Goal: Information Seeking & Learning: Check status

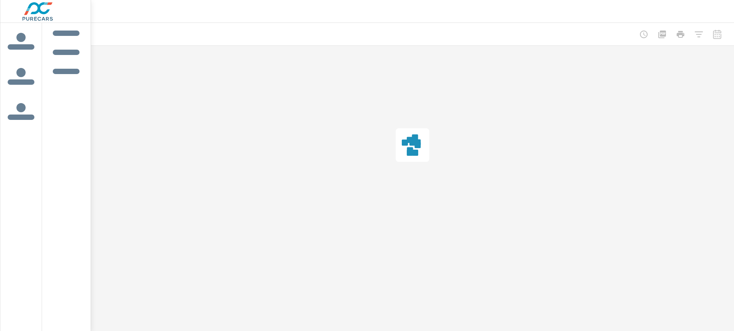
click at [17, 39] on div "icon label tabs example" at bounding box center [20, 36] width 9 height 8
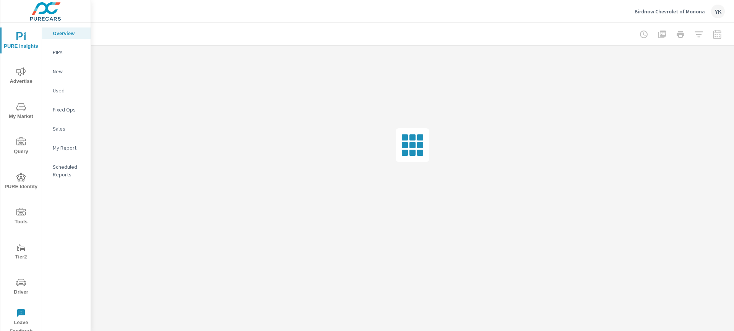
click at [68, 147] on p "My Report" at bounding box center [69, 148] width 32 height 8
click at [21, 34] on icon "nav menu" at bounding box center [20, 36] width 9 height 9
click at [27, 115] on span "My Market" at bounding box center [21, 111] width 37 height 19
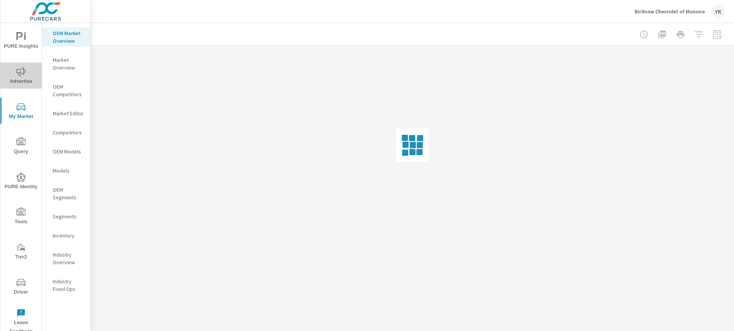
click at [17, 81] on span "Advertise" at bounding box center [21, 76] width 37 height 19
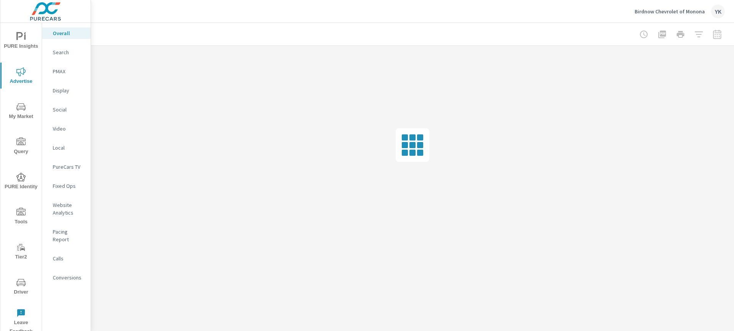
click at [65, 277] on nav "Overall Search PMAX Display Social Video Local PureCars TV Fixed Ops Website An…" at bounding box center [66, 158] width 49 height 271
click at [66, 274] on p "Conversions" at bounding box center [69, 278] width 32 height 8
click at [720, 31] on div at bounding box center [680, 34] width 89 height 15
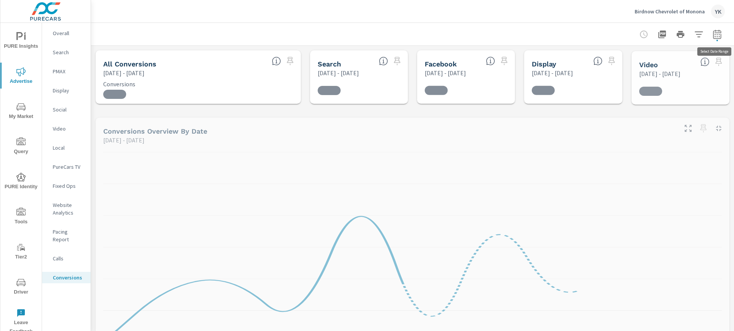
click at [720, 31] on icon "button" at bounding box center [717, 33] width 8 height 9
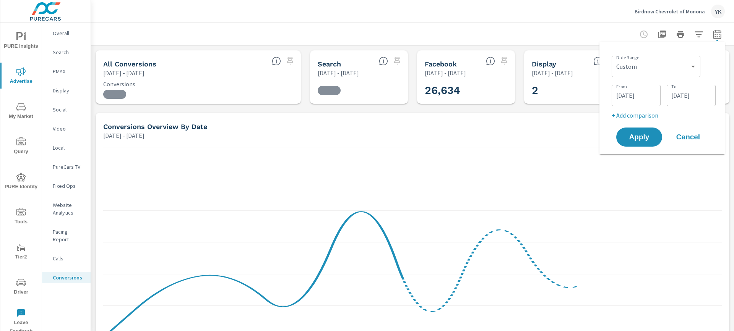
scroll to position [172, 0]
click at [720, 31] on icon "button" at bounding box center [717, 33] width 8 height 9
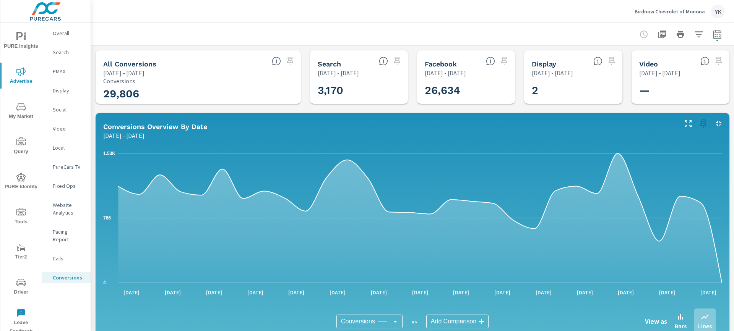
click at [720, 31] on icon "button" at bounding box center [717, 33] width 8 height 9
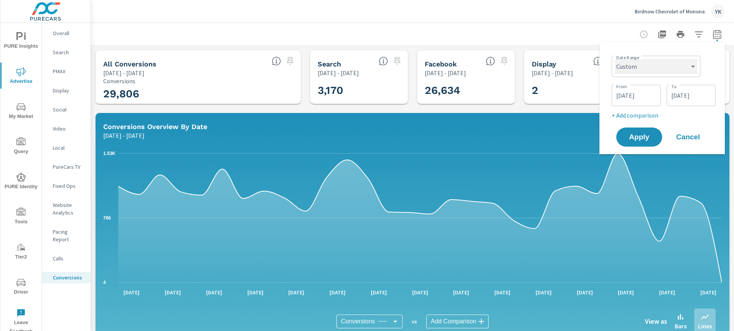
click at [672, 68] on select "Custom [DATE] Last week Last 7 days Last 14 days Last 30 days Last 45 days Last…" at bounding box center [656, 66] width 83 height 15
select select "Last month"
click at [618, 59] on select "Custom [DATE] Last week Last 7 days Last 14 days Last 30 days Last 45 days Last…" at bounding box center [656, 66] width 83 height 15
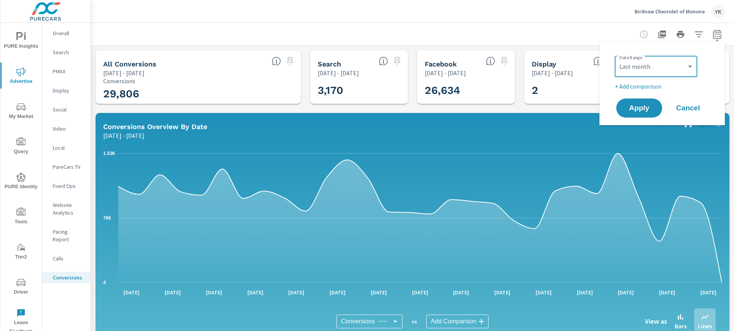
click at [637, 83] on p "+ Add comparison" at bounding box center [664, 86] width 98 height 9
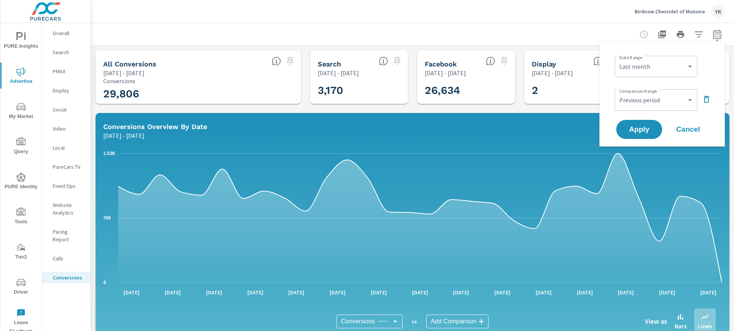
click at [637, 89] on div "Custom Previous period Previous month Previous year ​" at bounding box center [656, 99] width 83 height 21
click at [637, 95] on select "Custom Previous period Previous month Previous year" at bounding box center [656, 100] width 76 height 15
select select "Previous month"
click at [618, 93] on select "Custom Previous period Previous month Previous year" at bounding box center [656, 100] width 76 height 15
click at [639, 126] on span "Apply" at bounding box center [639, 129] width 31 height 7
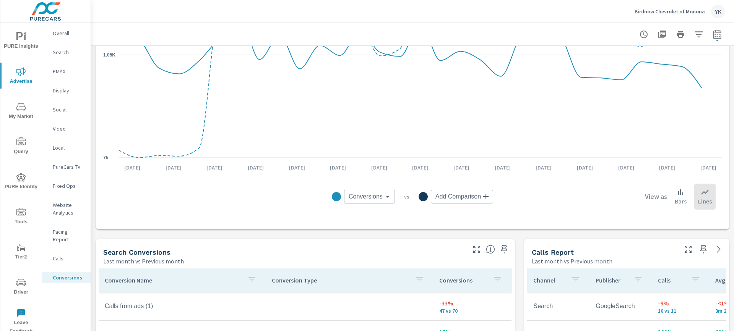
scroll to position [323, 0]
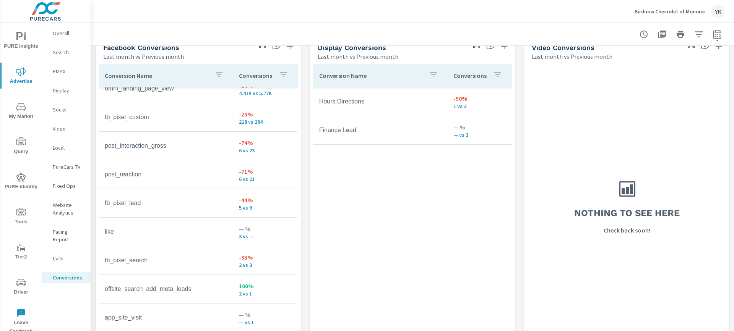
scroll to position [754, 0]
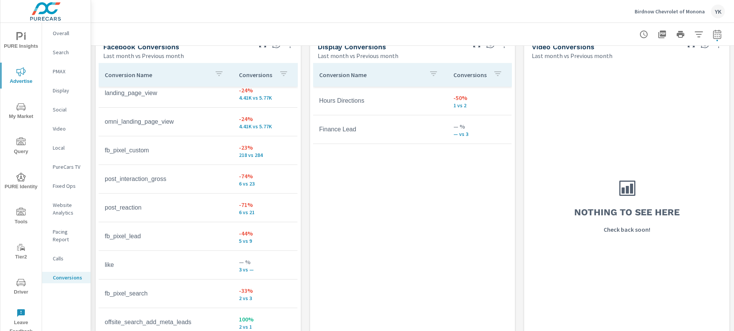
scroll to position [102, 0]
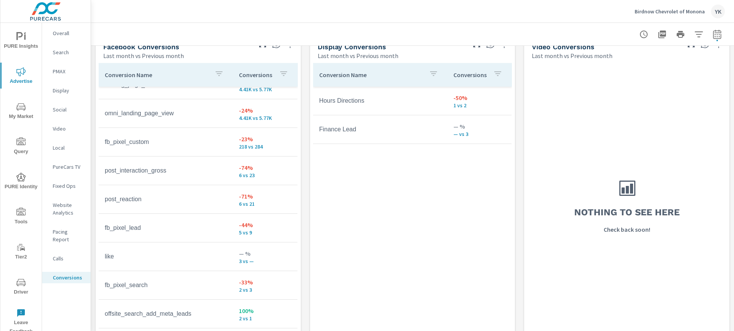
click at [58, 113] on p "Social" at bounding box center [69, 110] width 32 height 8
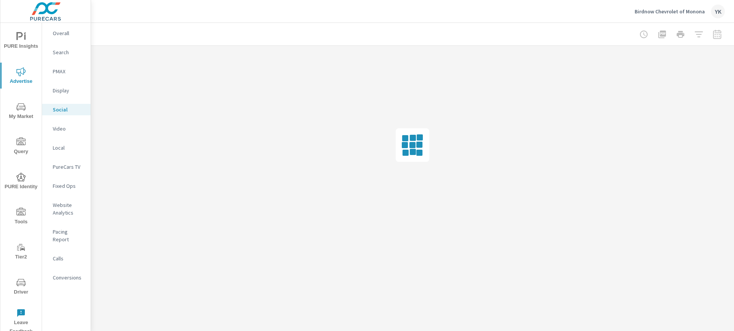
click at [20, 35] on icon "nav menu" at bounding box center [20, 36] width 9 height 9
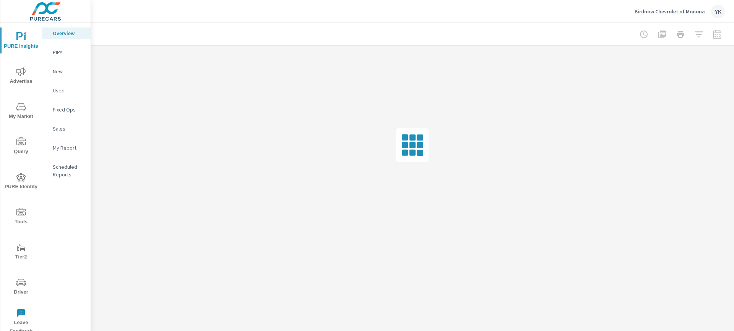
click at [63, 144] on p "My Report" at bounding box center [69, 148] width 32 height 8
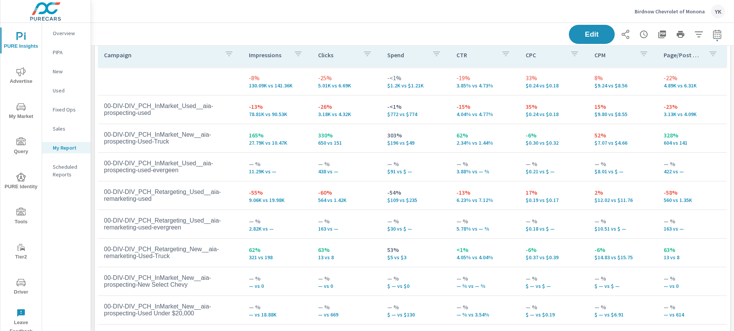
scroll to position [910, 0]
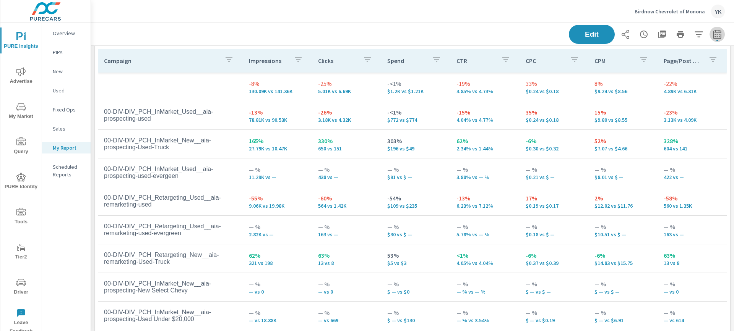
click at [716, 33] on icon "button" at bounding box center [717, 34] width 9 height 9
select select "Last month"
select select "Previous month"
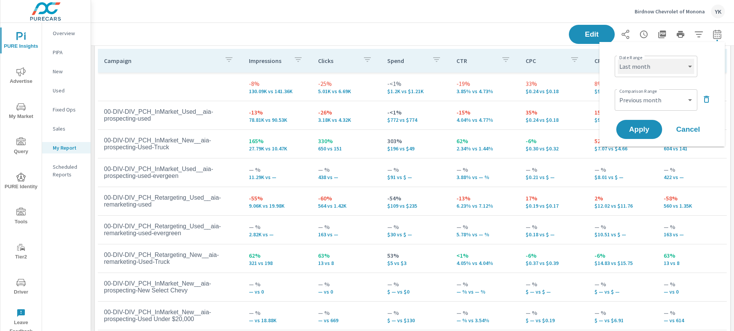
click at [668, 66] on select "Custom [DATE] Last week Last 7 days Last 14 days Last 30 days Last 45 days Last…" at bounding box center [656, 66] width 76 height 15
select select "Month to date"
click at [618, 59] on select "Custom [DATE] Last week Last 7 days Last 14 days Last 30 days Last 45 days Last…" at bounding box center [656, 66] width 76 height 15
click at [649, 96] on select "Custom Previous period Previous month Previous year" at bounding box center [656, 100] width 76 height 15
click at [618, 93] on select "Custom Previous period Previous month Previous year" at bounding box center [656, 100] width 76 height 15
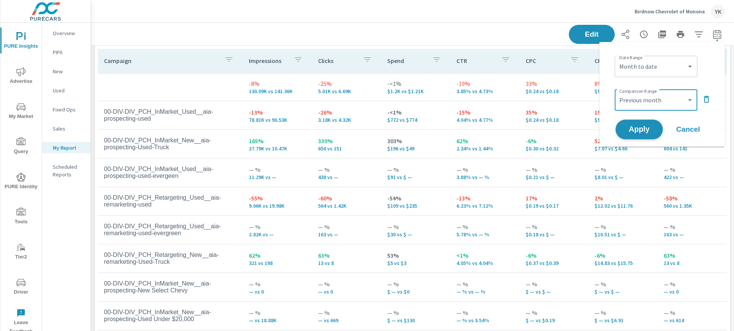
click at [645, 125] on button "Apply" at bounding box center [639, 130] width 47 height 20
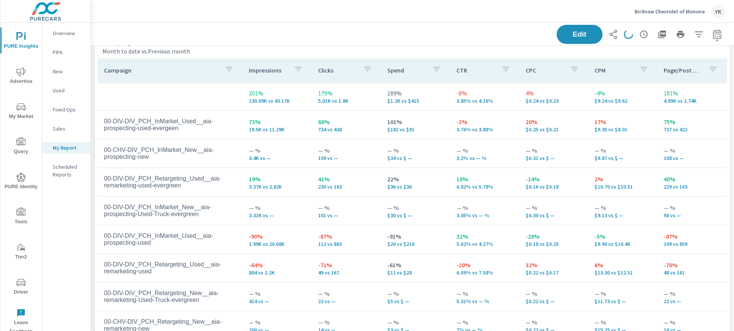
scroll to position [901, 0]
click at [584, 32] on span "Edit" at bounding box center [579, 34] width 31 height 7
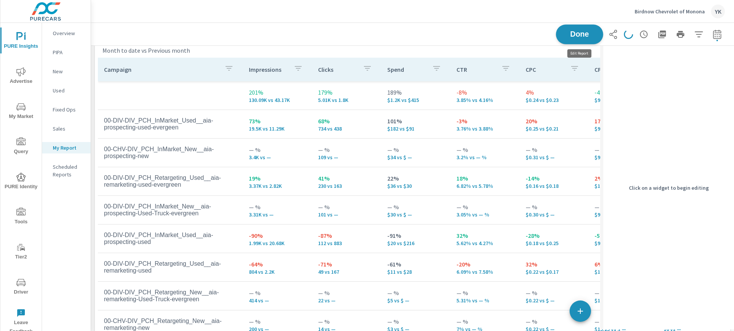
click at [577, 34] on span "Done" at bounding box center [579, 34] width 31 height 7
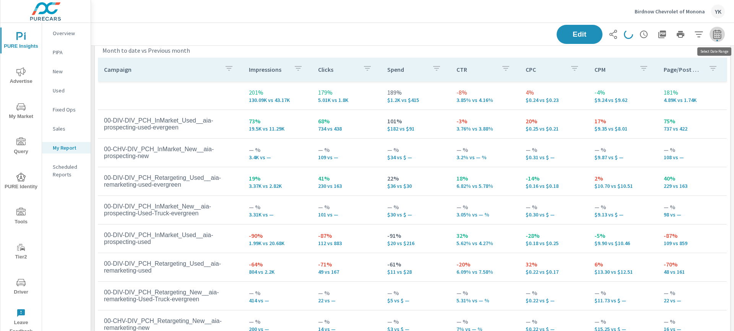
click at [716, 33] on icon "button" at bounding box center [717, 33] width 8 height 9
select select "Month to date"
select select "Previous month"
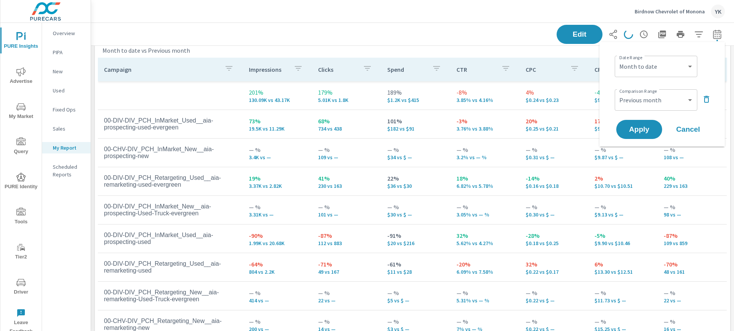
click at [662, 55] on div "Date Range Custom [DATE] Last week Last 7 days Last 14 days Last 30 days Last 4…" at bounding box center [664, 66] width 98 height 26
click at [660, 62] on select "Custom [DATE] Last week Last 7 days Last 14 days Last 30 days Last 45 days Last…" at bounding box center [656, 66] width 76 height 15
select select "Last month"
click at [618, 59] on select "Custom [DATE] Last week Last 7 days Last 14 days Last 30 days Last 45 days Last…" at bounding box center [656, 66] width 76 height 15
click at [640, 124] on button "Apply" at bounding box center [639, 130] width 47 height 20
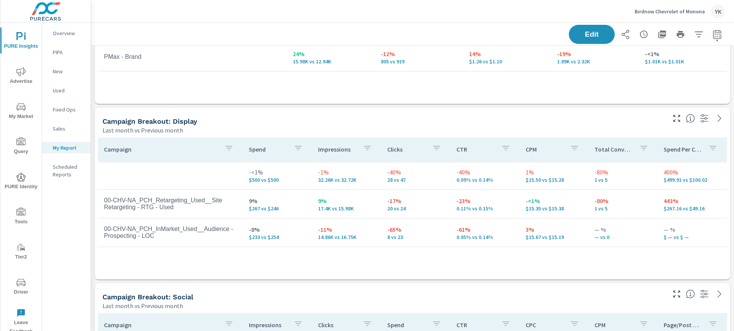
scroll to position [645, 0]
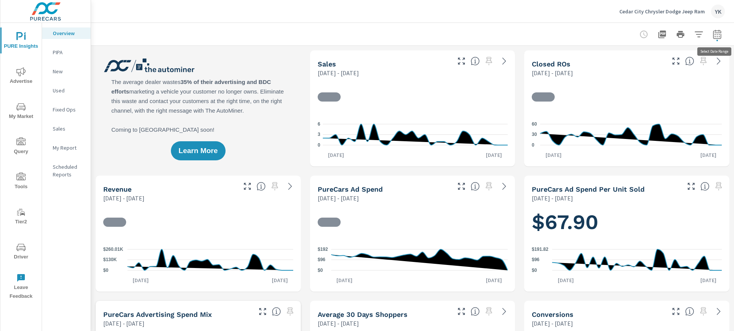
click at [717, 38] on icon "button" at bounding box center [717, 33] width 8 height 9
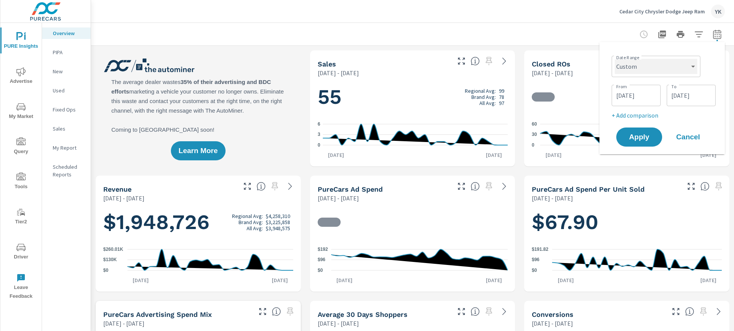
click at [681, 71] on select "Custom [DATE] Last week Last 7 days Last 14 days Last 30 days Last 45 days Last…" at bounding box center [656, 66] width 83 height 15
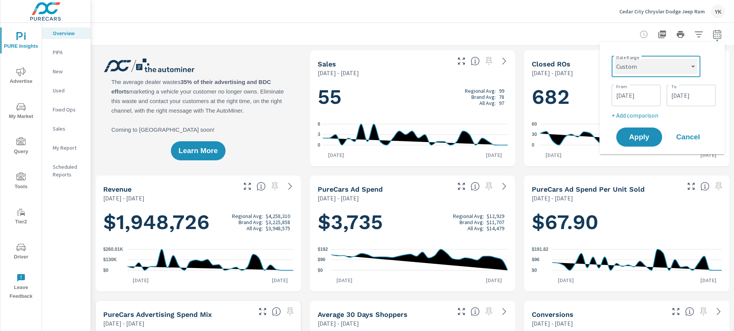
select select "Last month"
click at [618, 59] on select "Custom [DATE] Last week Last 7 days Last 14 days Last 30 days Last 45 days Last…" at bounding box center [656, 66] width 83 height 15
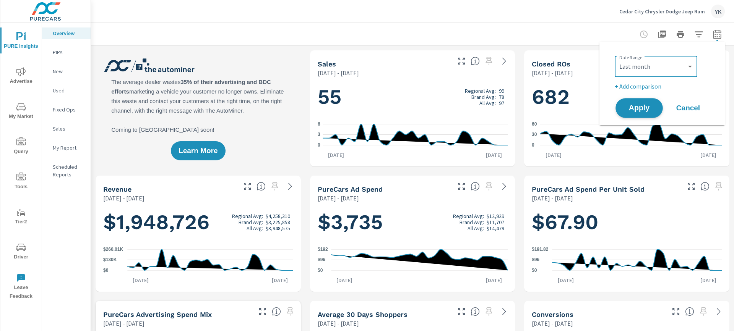
click at [645, 102] on button "Apply" at bounding box center [639, 108] width 47 height 20
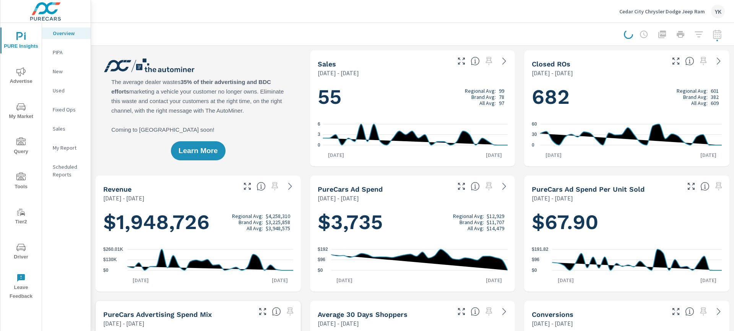
click at [718, 36] on div at bounding box center [674, 34] width 101 height 15
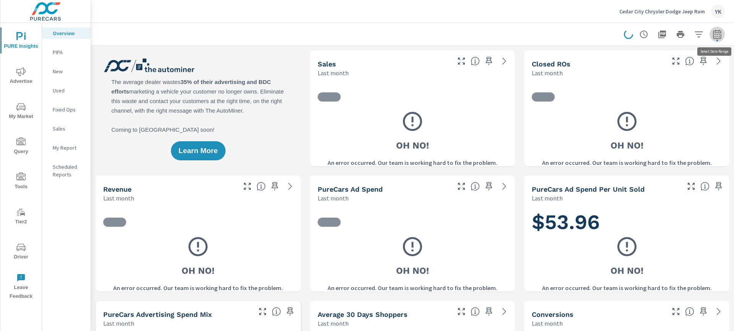
click at [718, 36] on icon "button" at bounding box center [717, 34] width 9 height 9
select select "Last month"
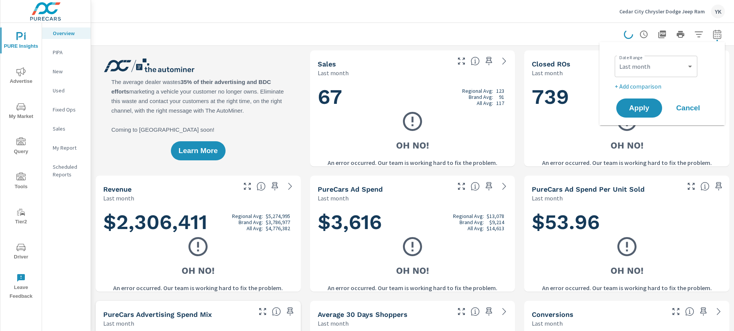
click at [654, 80] on div "Date Range Custom Yesterday Last week Last 7 days Last 14 days Last 30 days Las…" at bounding box center [664, 72] width 98 height 38
click at [653, 86] on p "+ Add comparison" at bounding box center [664, 86] width 98 height 9
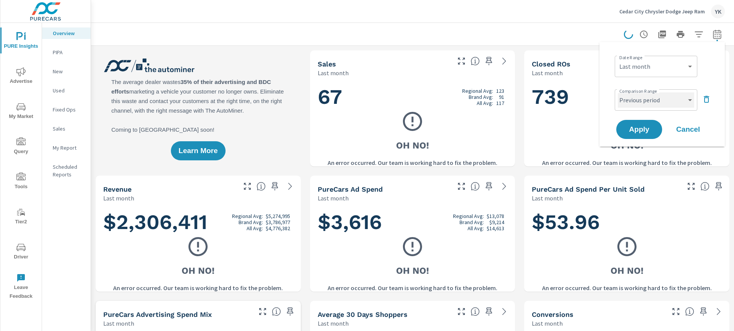
click at [649, 98] on select "Custom Previous period Previous month Previous year" at bounding box center [656, 100] width 76 height 15
select select "Previous month"
click at [618, 93] on select "Custom Previous period Previous month Previous year" at bounding box center [656, 100] width 76 height 15
click at [646, 127] on span "Apply" at bounding box center [639, 129] width 31 height 7
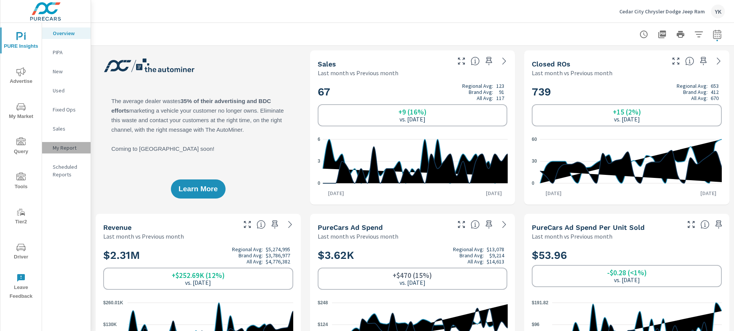
click at [53, 147] on p "My Report" at bounding box center [69, 148] width 32 height 8
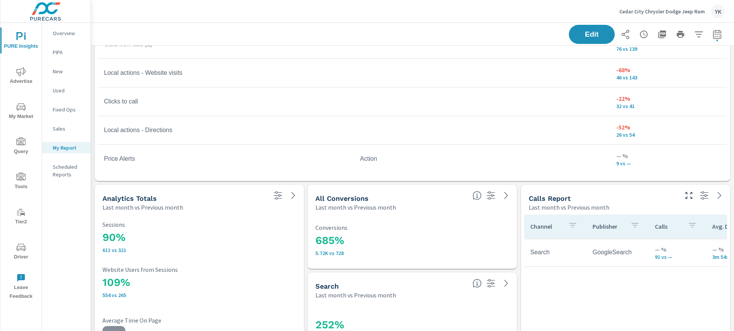
scroll to position [1653, 0]
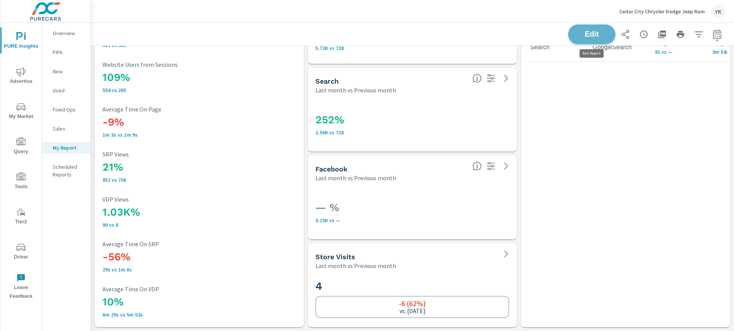
click at [587, 29] on button "Edit" at bounding box center [591, 34] width 47 height 20
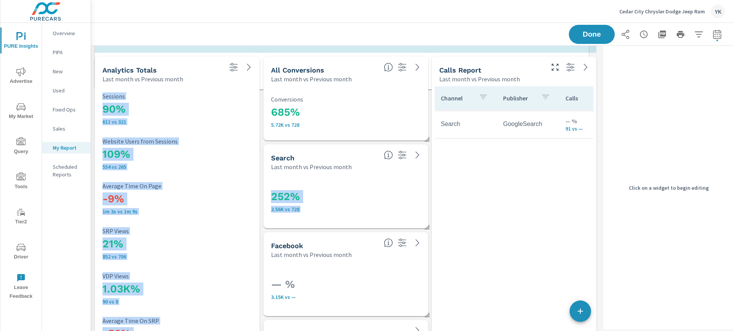
scroll to position [2554, 510]
drag, startPoint x: 595, startPoint y: 169, endPoint x: 588, endPoint y: 87, distance: 82.2
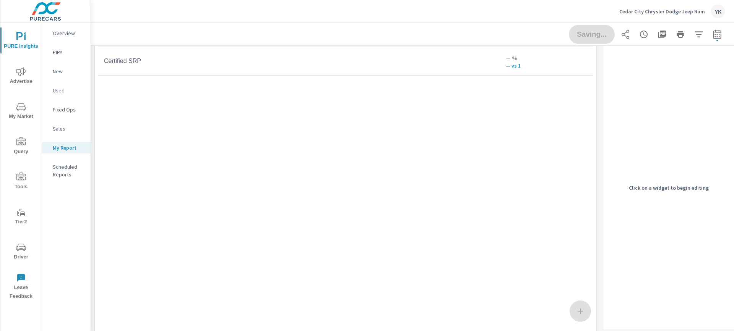
scroll to position [1924, 0]
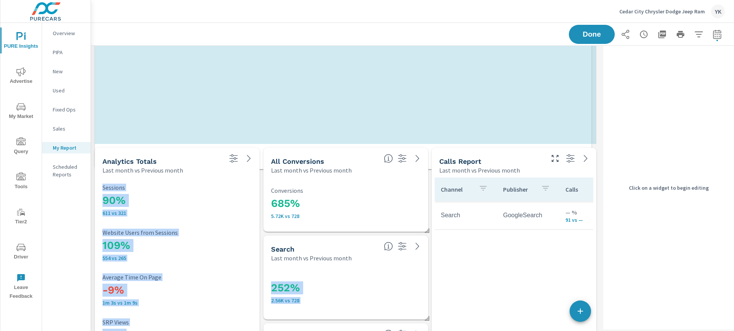
drag, startPoint x: 595, startPoint y: 318, endPoint x: 590, endPoint y: 167, distance: 150.7
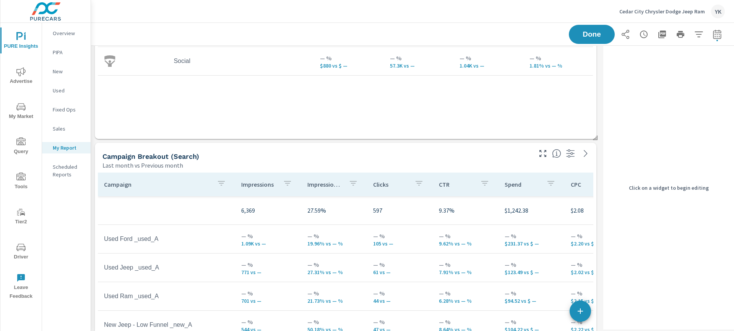
scroll to position [344, 0]
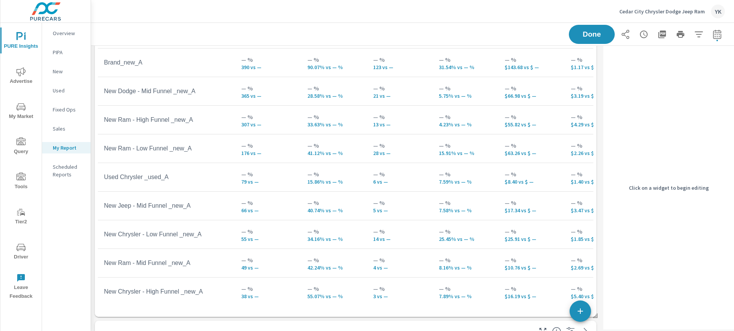
scroll to position [265, 0]
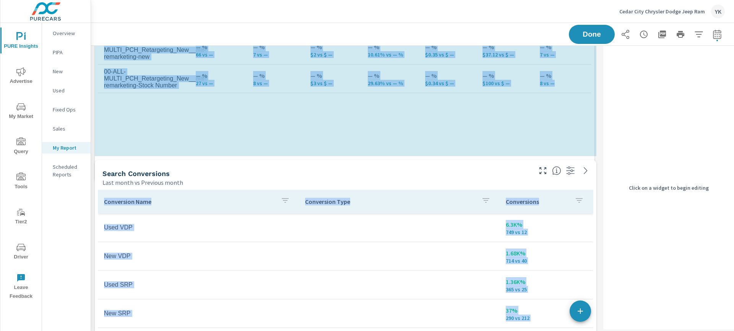
drag, startPoint x: 595, startPoint y: 242, endPoint x: 593, endPoint y: 179, distance: 63.1
click at [593, 179] on div "Store Visits Last month vs Previous month 4 -6 (62%) vs. Aug 2025 Paid Media Pe…" at bounding box center [345, 158] width 509 height 2290
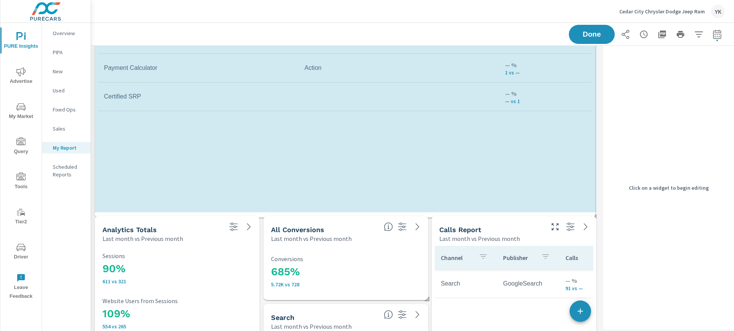
drag, startPoint x: 595, startPoint y: 297, endPoint x: 593, endPoint y: 215, distance: 82.6
click at [593, 215] on span at bounding box center [592, 214] width 8 height 8
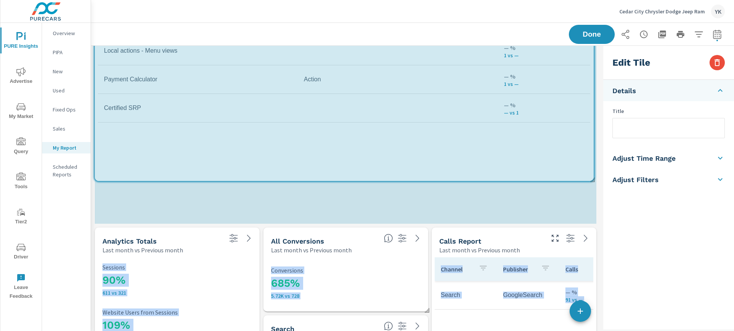
drag, startPoint x: 596, startPoint y: 223, endPoint x: 593, endPoint y: 180, distance: 43.3
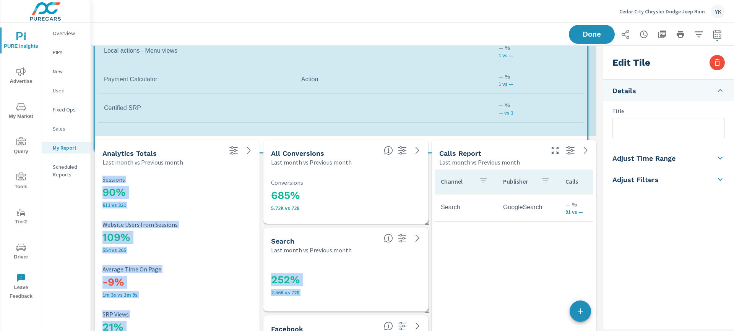
drag, startPoint x: 595, startPoint y: 223, endPoint x: 586, endPoint y: 151, distance: 72.5
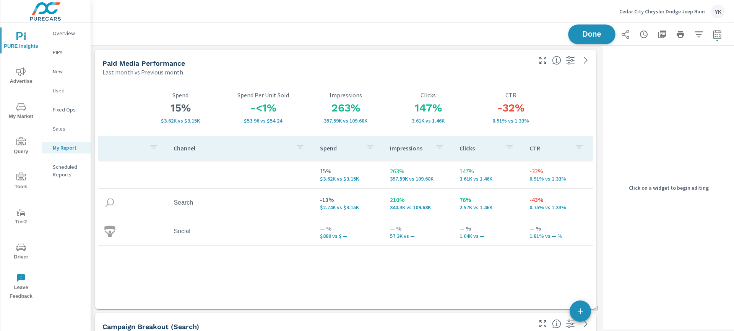
click at [600, 34] on span "Done" at bounding box center [591, 34] width 31 height 7
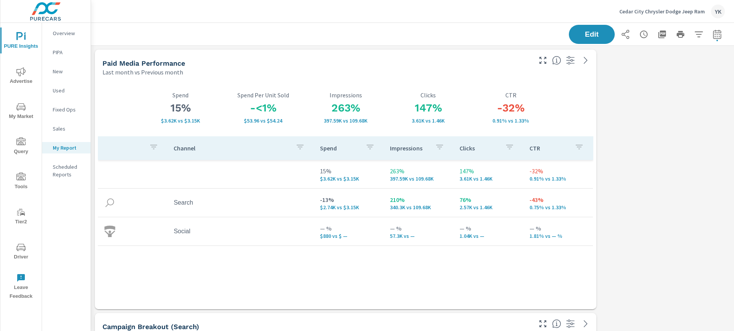
click at [720, 34] on icon "button" at bounding box center [717, 34] width 9 height 9
select select "Last month"
select select "Previous month"
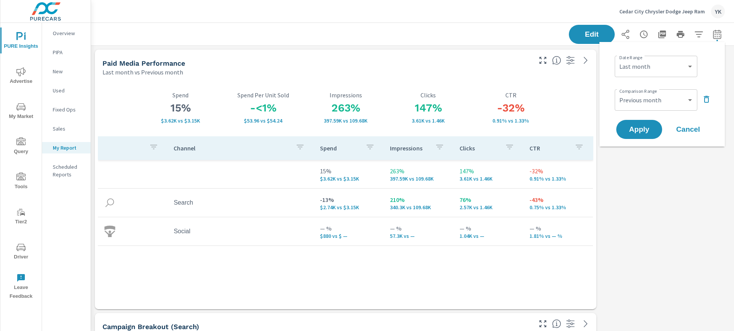
click at [705, 97] on icon "button" at bounding box center [706, 99] width 5 height 7
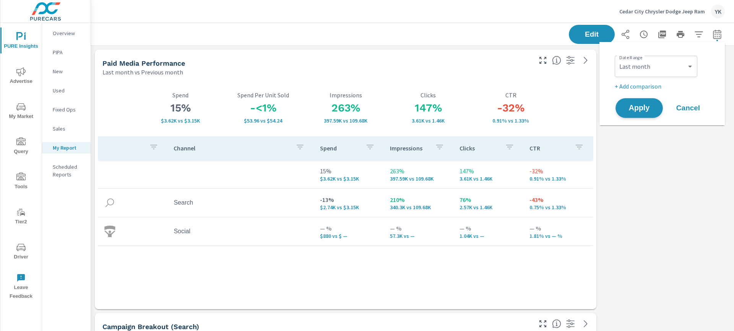
click at [651, 107] on span "Apply" at bounding box center [639, 108] width 31 height 7
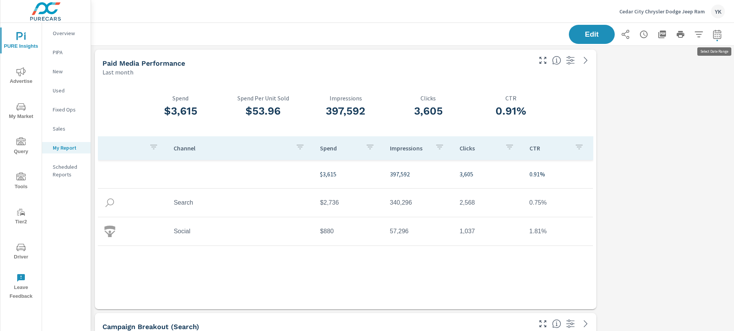
click at [712, 32] on button "button" at bounding box center [717, 34] width 15 height 15
select select "Last month"
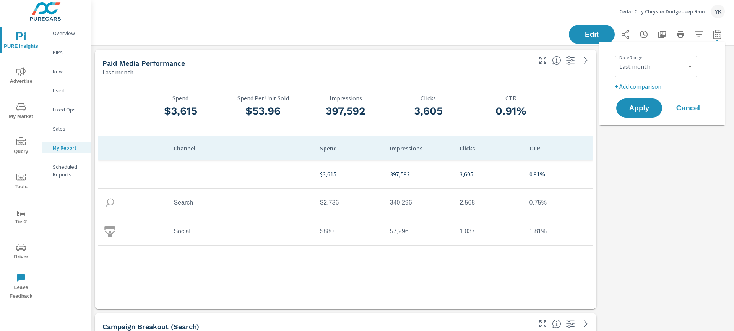
click at [649, 87] on p "+ Add comparison" at bounding box center [664, 86] width 98 height 9
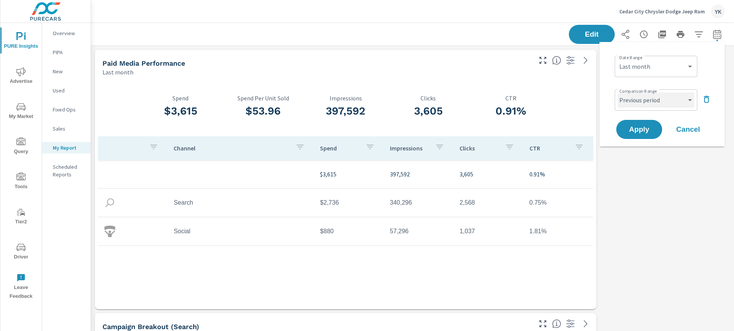
click at [646, 104] on select "Custom Previous period Previous month Previous year" at bounding box center [656, 100] width 76 height 15
click at [618, 93] on select "Custom Previous period Previous month Previous year" at bounding box center [656, 100] width 76 height 15
click at [644, 99] on select "Custom Previous period Previous month Previous year" at bounding box center [656, 100] width 76 height 15
select select "Previous month"
click at [618, 93] on select "Custom Previous period Previous month Previous year" at bounding box center [656, 100] width 76 height 15
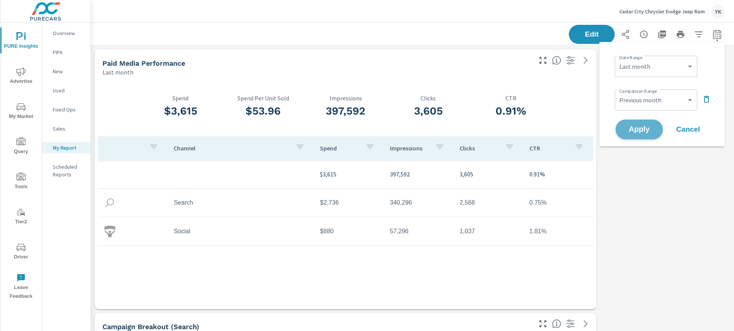
click at [640, 126] on span "Apply" at bounding box center [639, 129] width 31 height 7
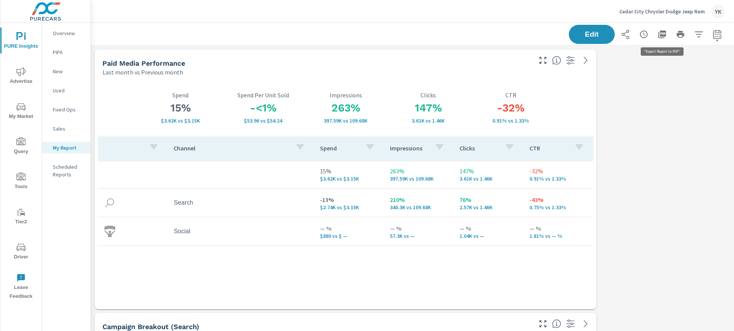
click at [662, 37] on icon "button" at bounding box center [662, 34] width 9 height 9
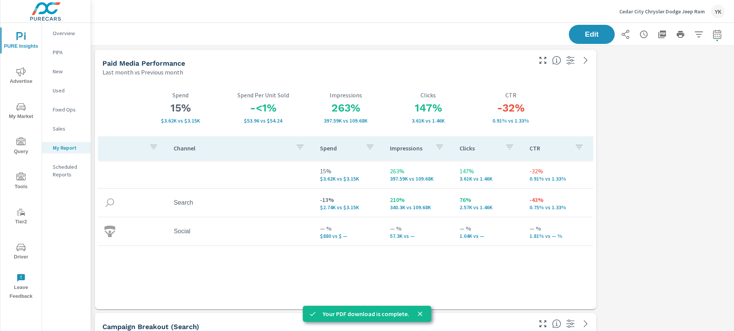
click at [17, 80] on span "Advertise" at bounding box center [21, 76] width 37 height 19
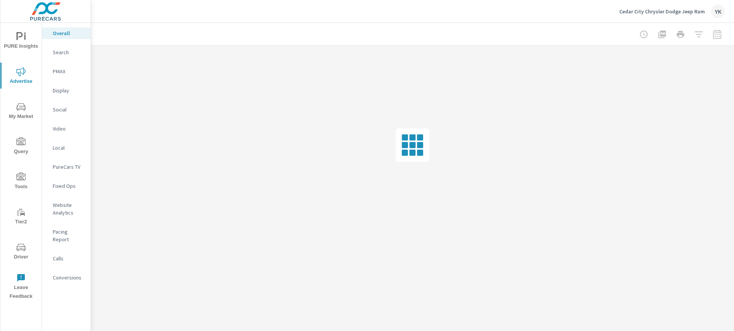
click at [68, 274] on p "Conversions" at bounding box center [69, 278] width 32 height 8
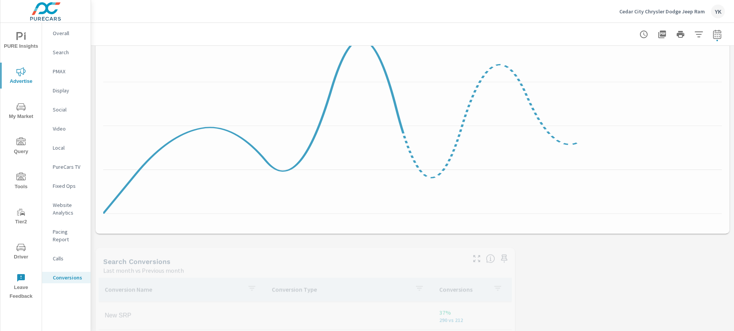
scroll to position [361, 0]
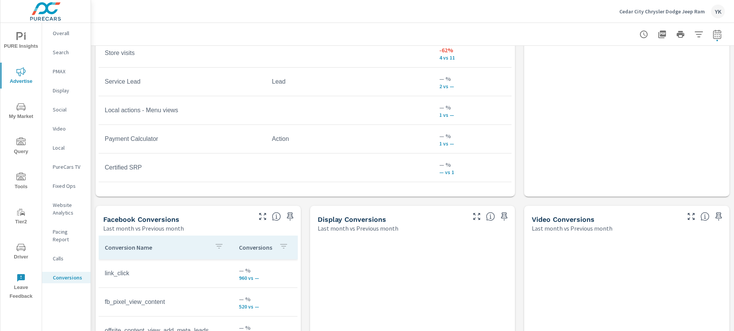
scroll to position [602, 0]
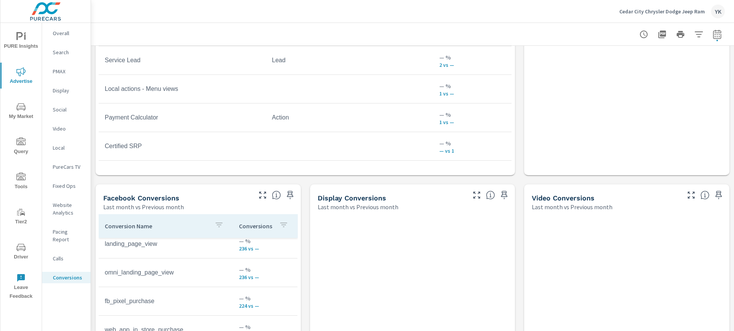
scroll to position [778, 0]
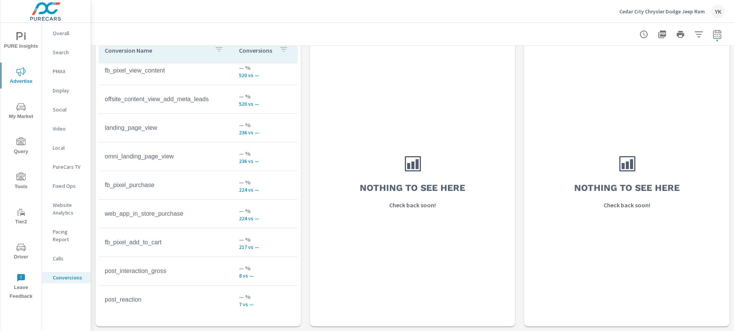
scroll to position [94, 0]
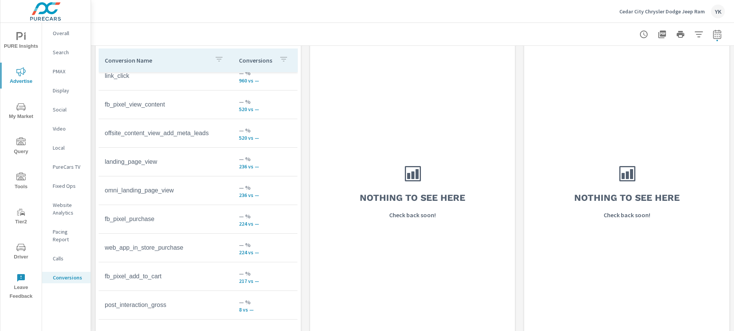
scroll to position [13, 0]
